Goal: Task Accomplishment & Management: Understand process/instructions

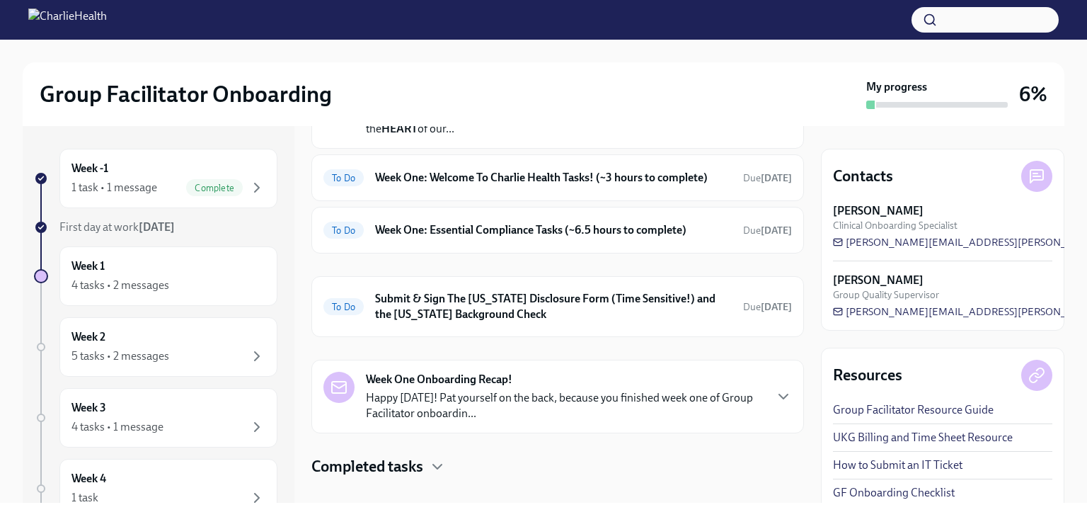
scroll to position [134, 0]
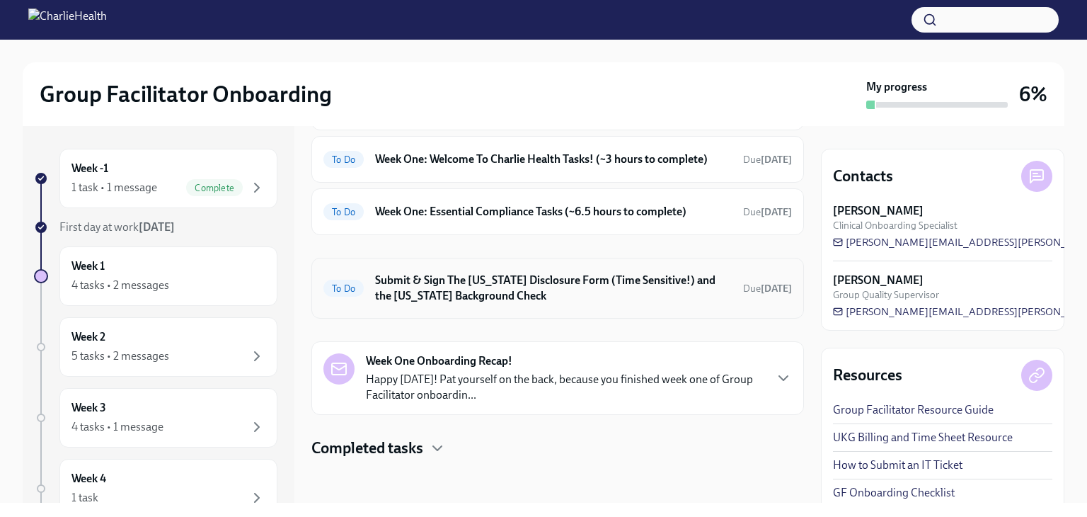
click at [450, 304] on div "To Do Submit & Sign The [US_STATE] Disclosure Form (Time Sensitive!) and the [U…" at bounding box center [557, 288] width 469 height 37
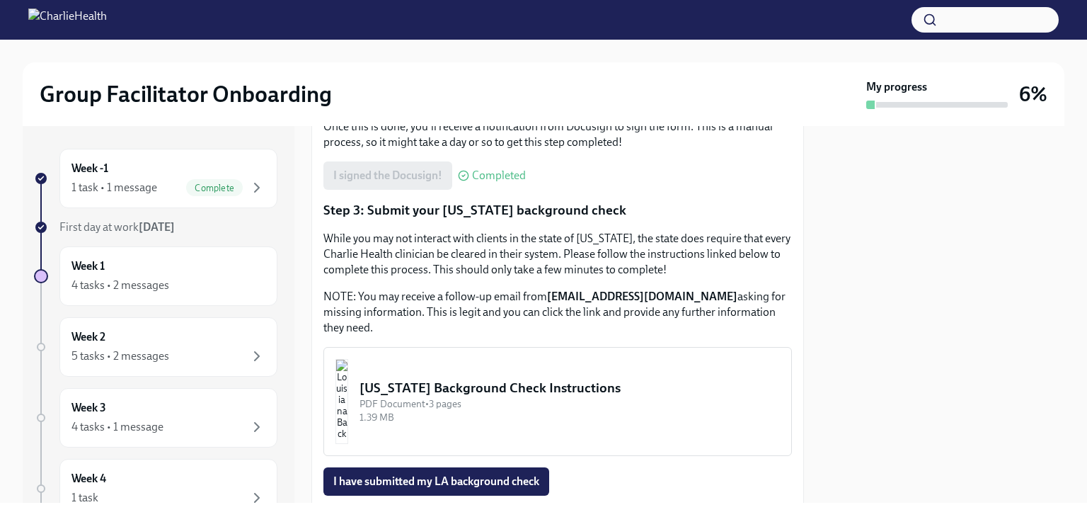
scroll to position [386, 0]
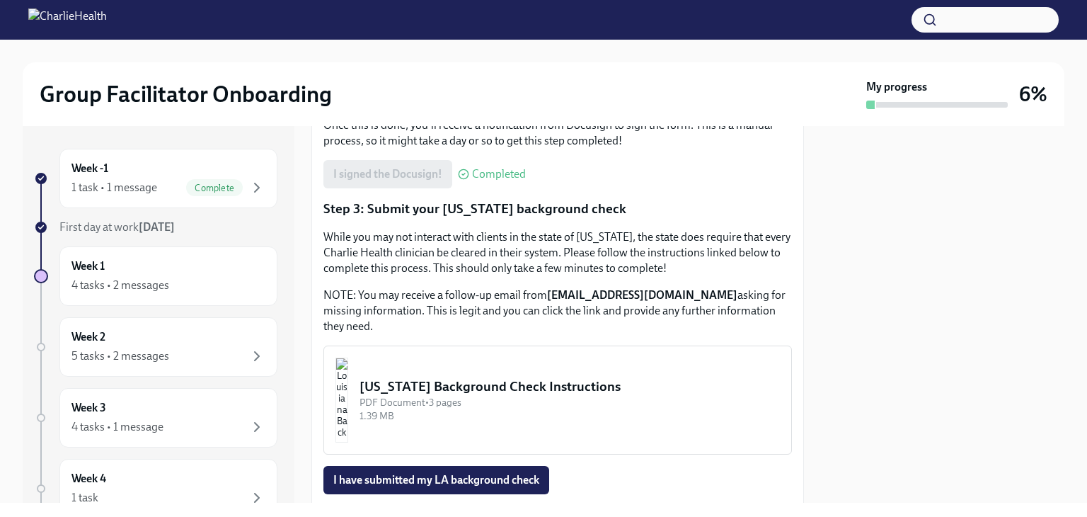
click at [476, 386] on div "[US_STATE] Background Check Instructions" at bounding box center [570, 386] width 420 height 18
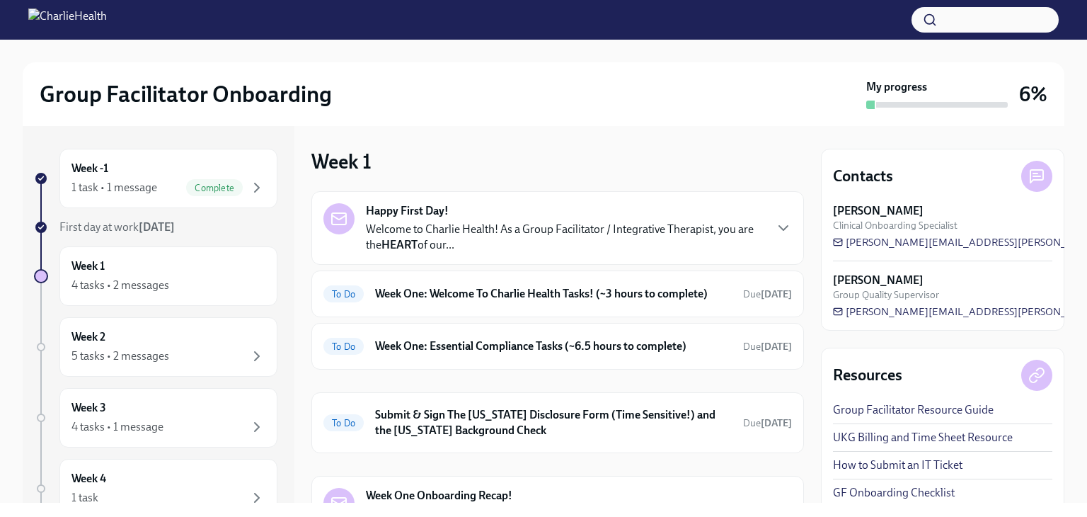
scroll to position [134, 0]
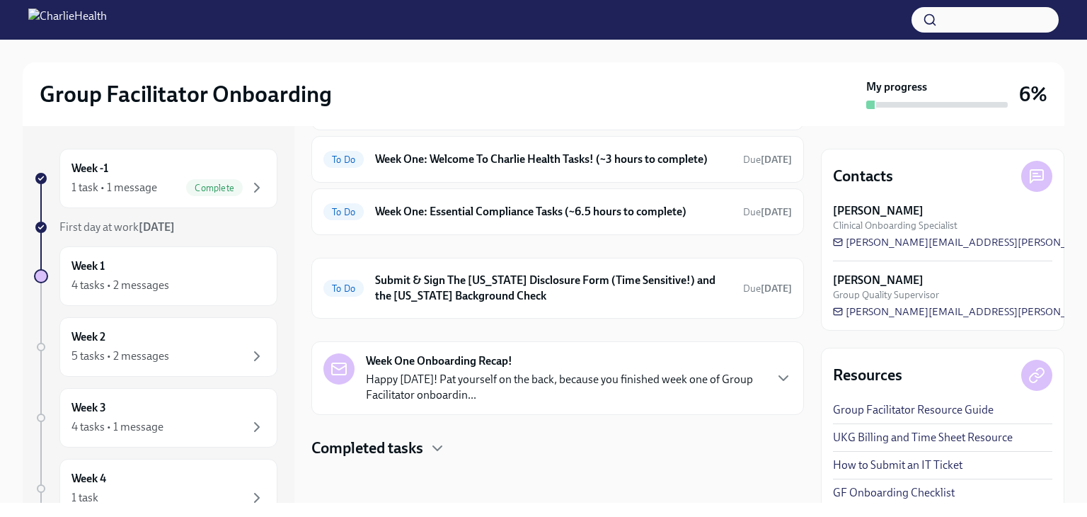
click at [696, 374] on p "Happy [DATE]! Pat yourself on the back, because you finished week one of Group …" at bounding box center [565, 387] width 398 height 31
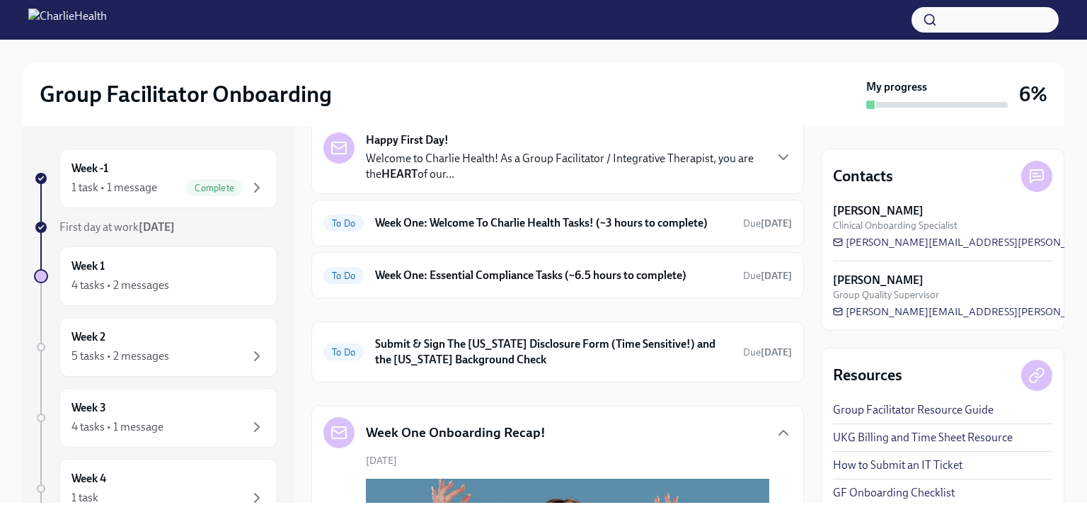
scroll to position [70, 0]
click at [549, 234] on div "To Do Week One: Welcome To Charlie Health Tasks! (~3 hours to complete) Due [DA…" at bounding box center [557, 223] width 469 height 23
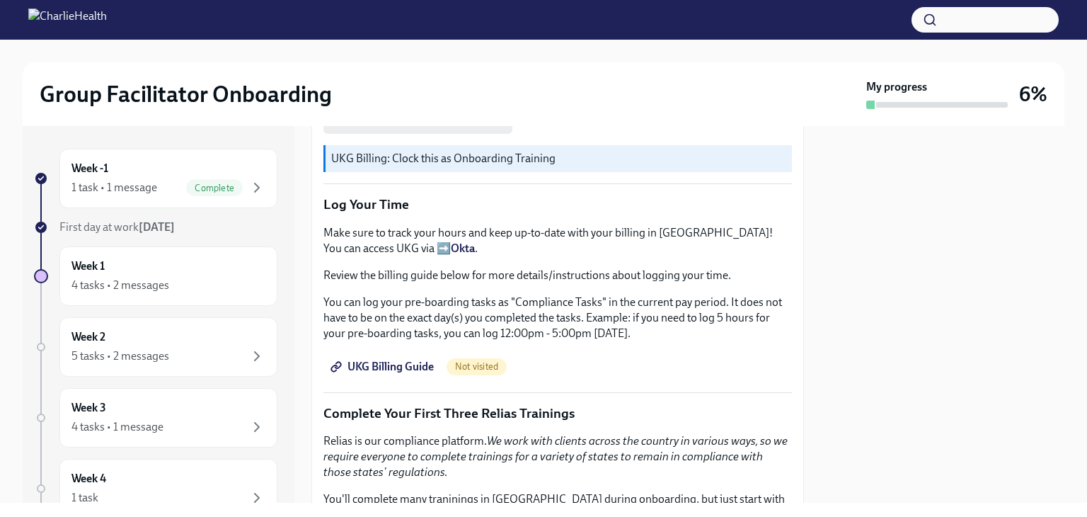
scroll to position [1338, 0]
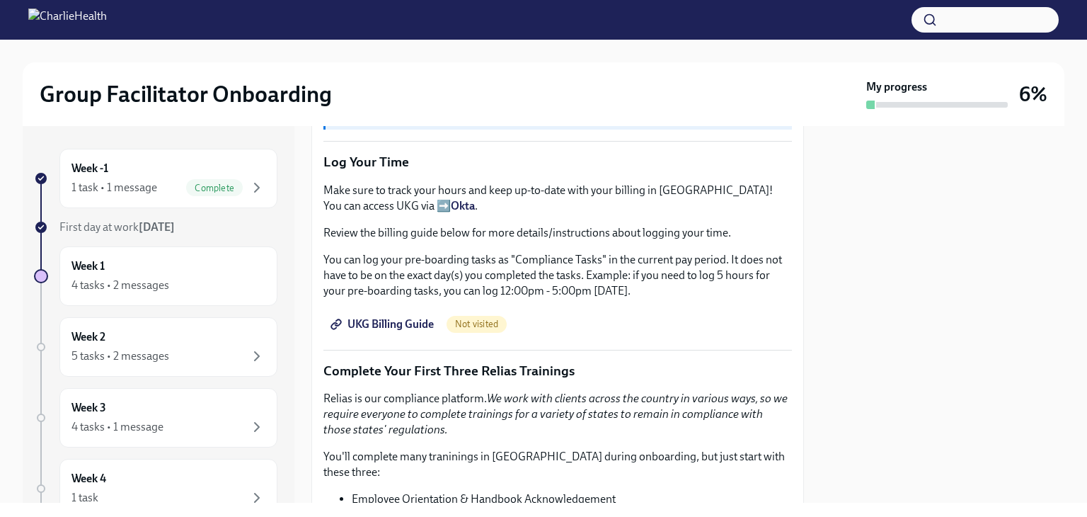
click at [495, 319] on span "Not visited" at bounding box center [477, 324] width 60 height 11
click at [397, 318] on span "UKG Billing Guide" at bounding box center [383, 324] width 101 height 14
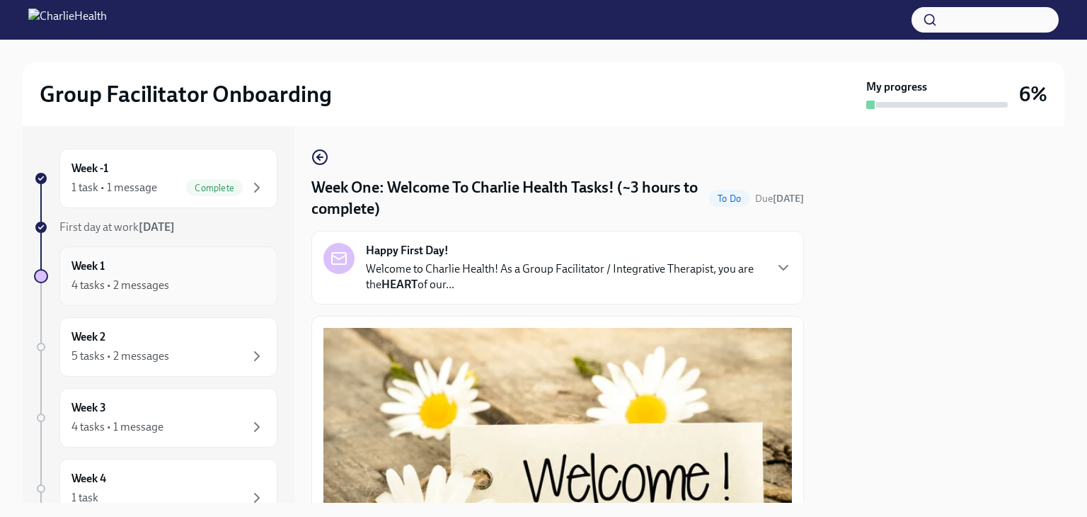
click at [176, 283] on div "4 tasks • 2 messages" at bounding box center [168, 285] width 194 height 17
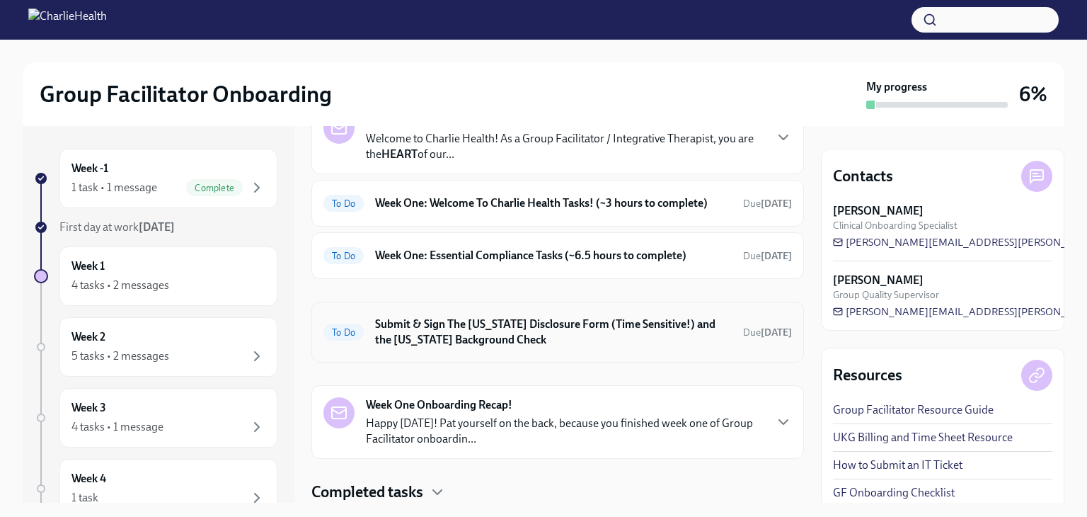
scroll to position [134, 0]
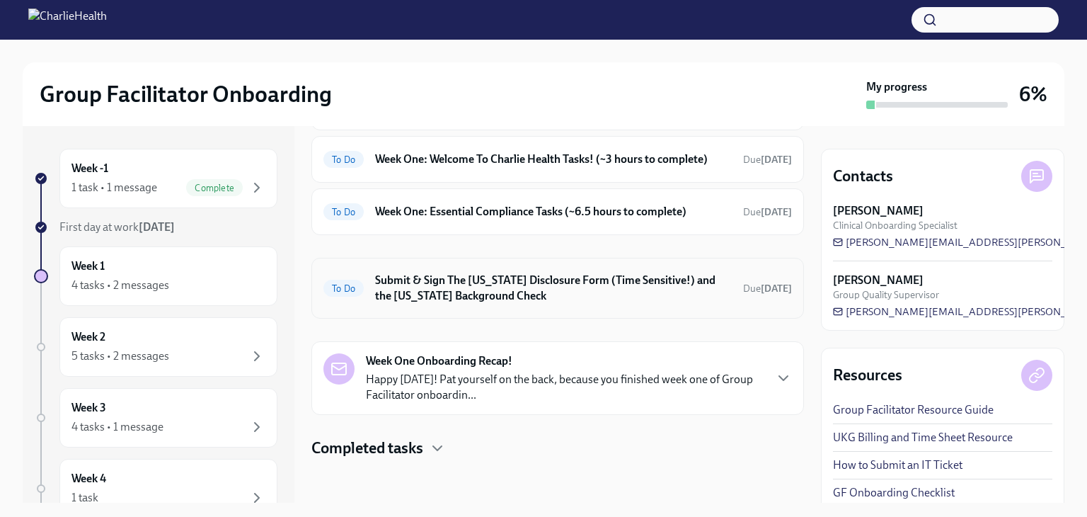
click at [490, 300] on h6 "Submit & Sign The [US_STATE] Disclosure Form (Time Sensitive!) and the [US_STAT…" at bounding box center [553, 288] width 357 height 31
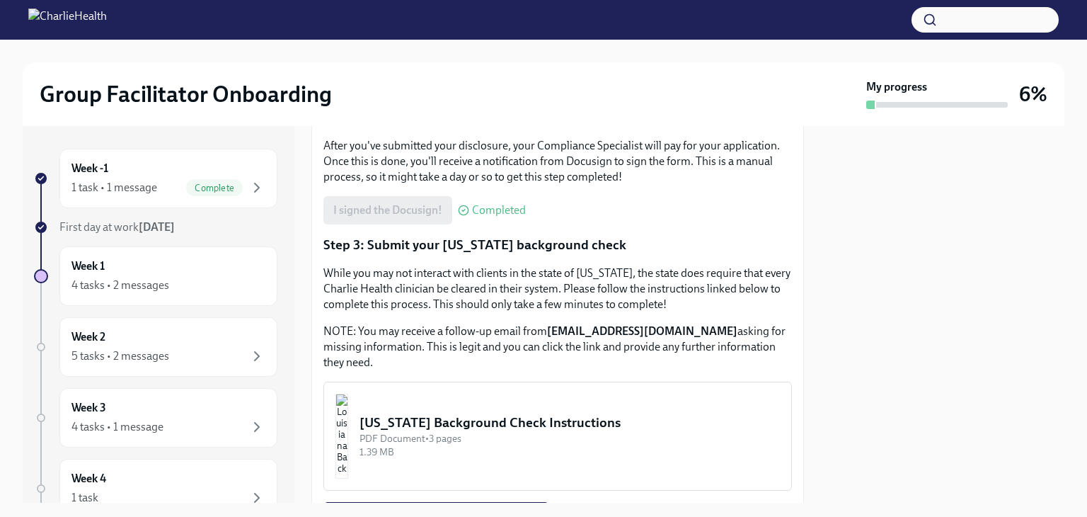
scroll to position [351, 0]
